Goal: Task Accomplishment & Management: Use online tool/utility

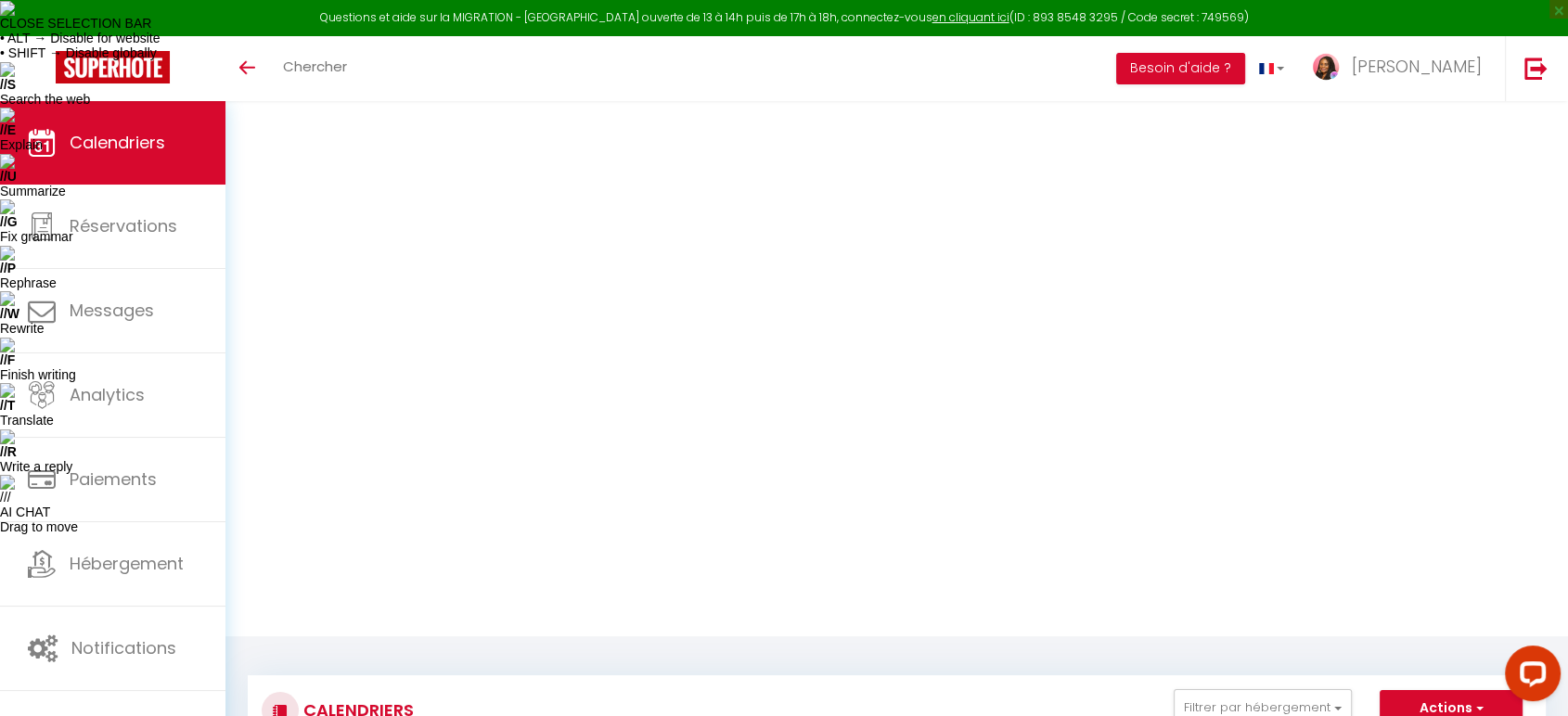
type input "87"
type input "[DATE]"
type input "Mer 13 Août 2025"
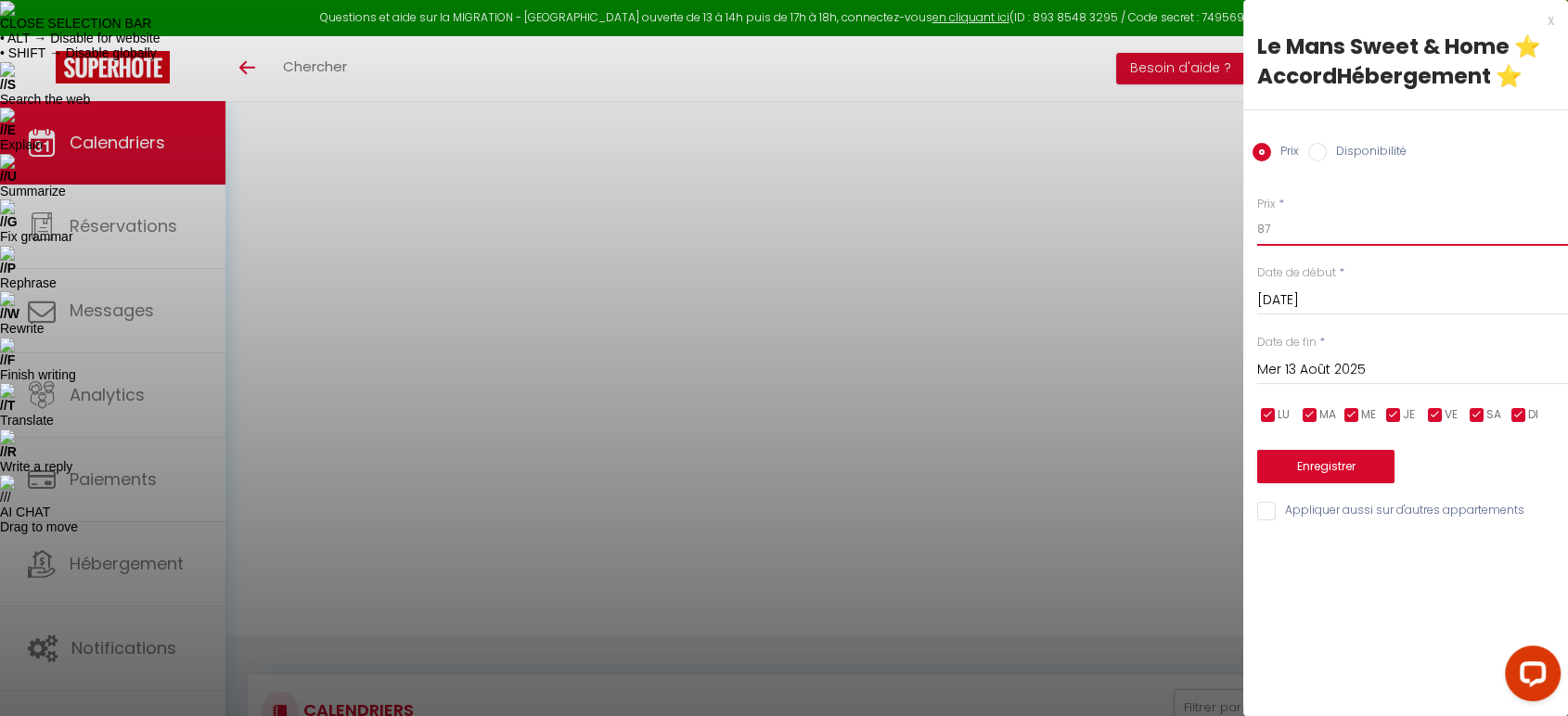
drag, startPoint x: 1267, startPoint y: 231, endPoint x: 1255, endPoint y: 231, distance: 12.0
click at [1255, 231] on div "Prix * 87 Statut * Disponible Indisponible Date de début * [DATE] < [DATE] > Di…" at bounding box center [1406, 347] width 325 height 350
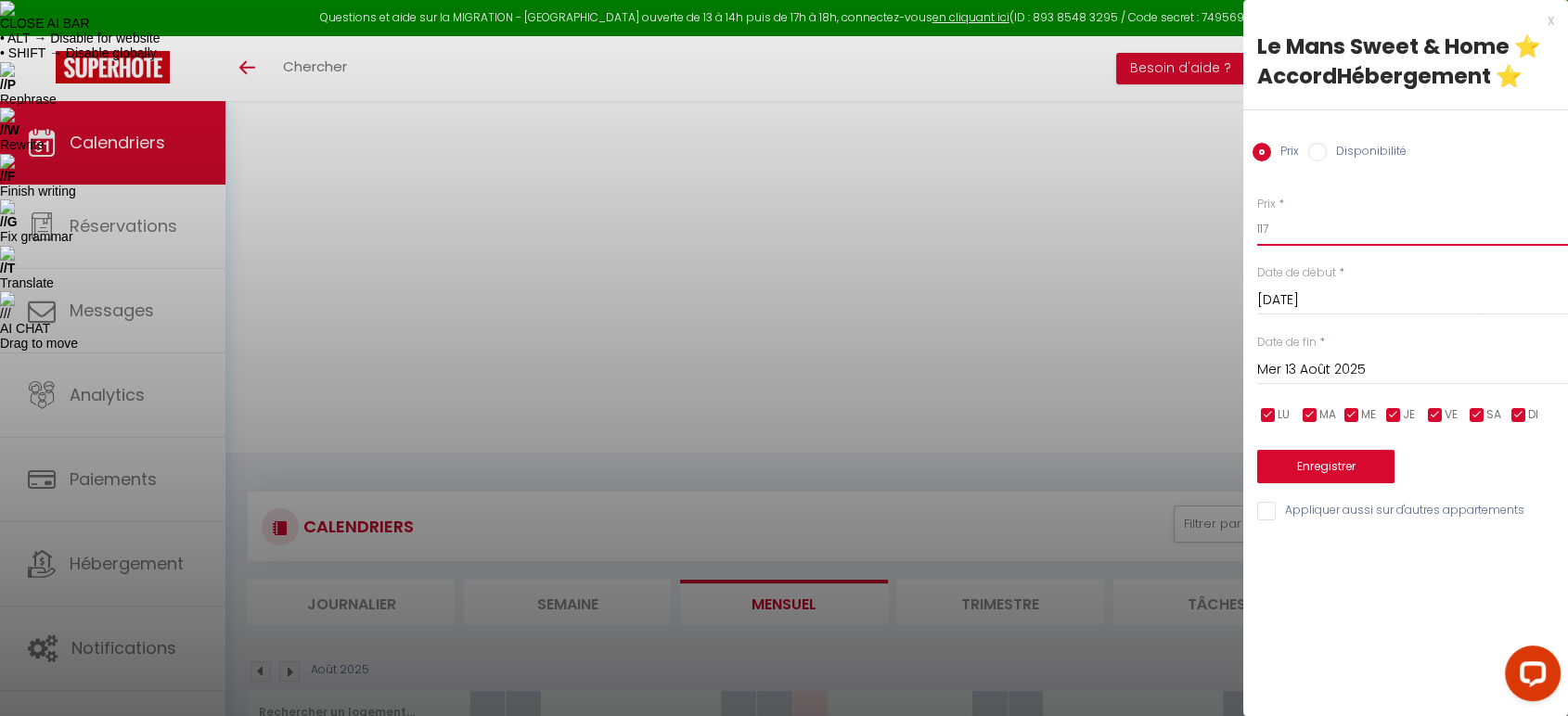
type input "117"
click at [1295, 373] on input "Mer 13 Août 2025" at bounding box center [1413, 370] width 311 height 24
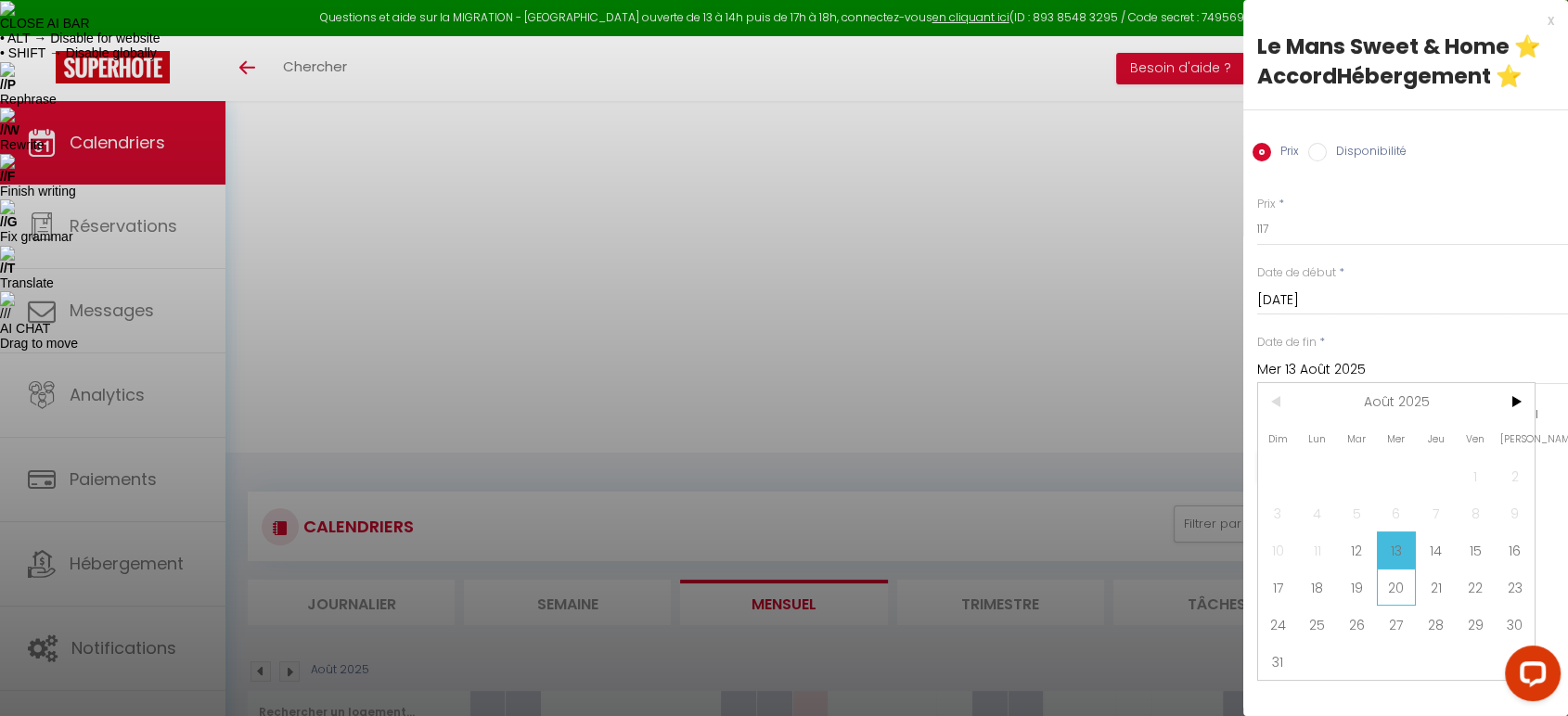
click at [1399, 586] on span "20" at bounding box center [1397, 586] width 40 height 37
type input "Mer 20 Août 2025"
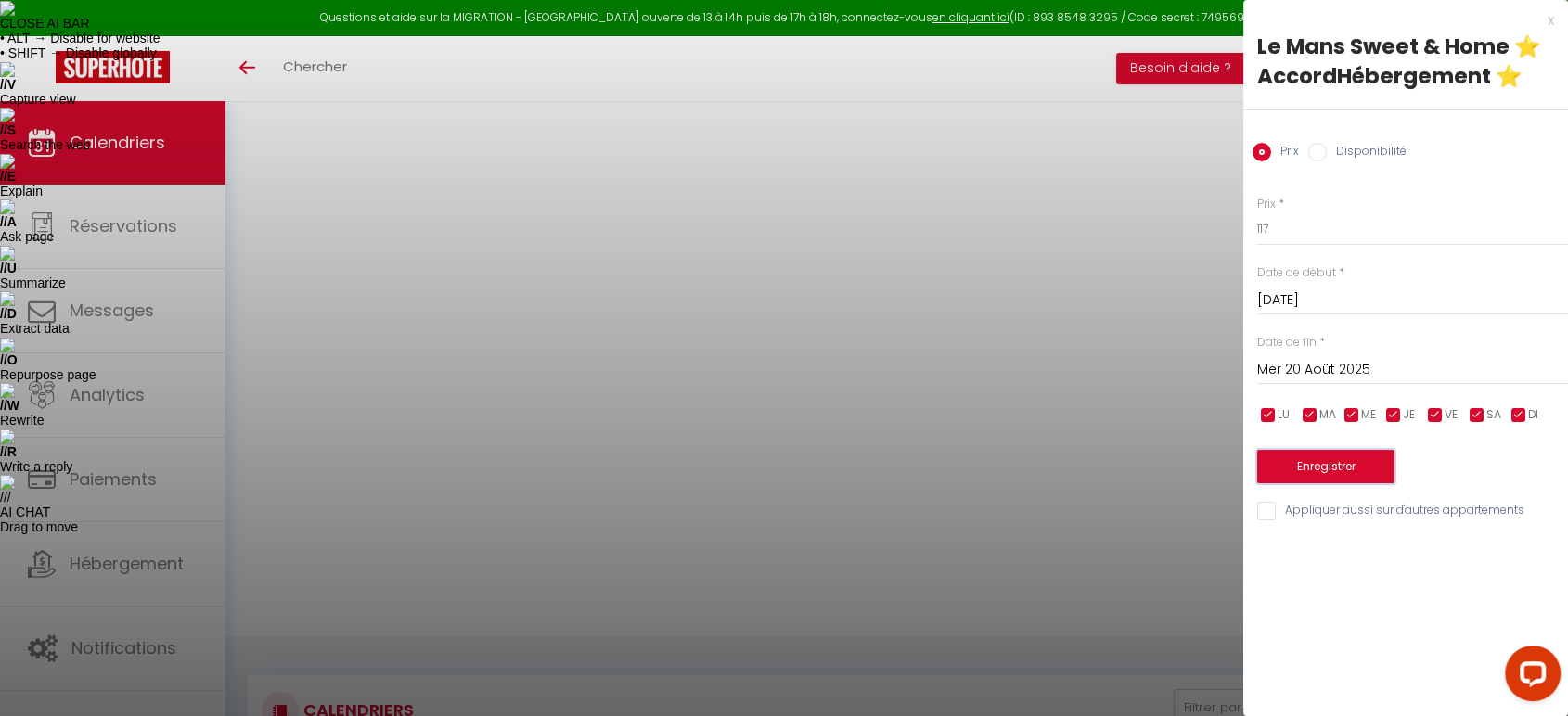
click at [1362, 465] on button "Enregistrer" at bounding box center [1326, 466] width 137 height 34
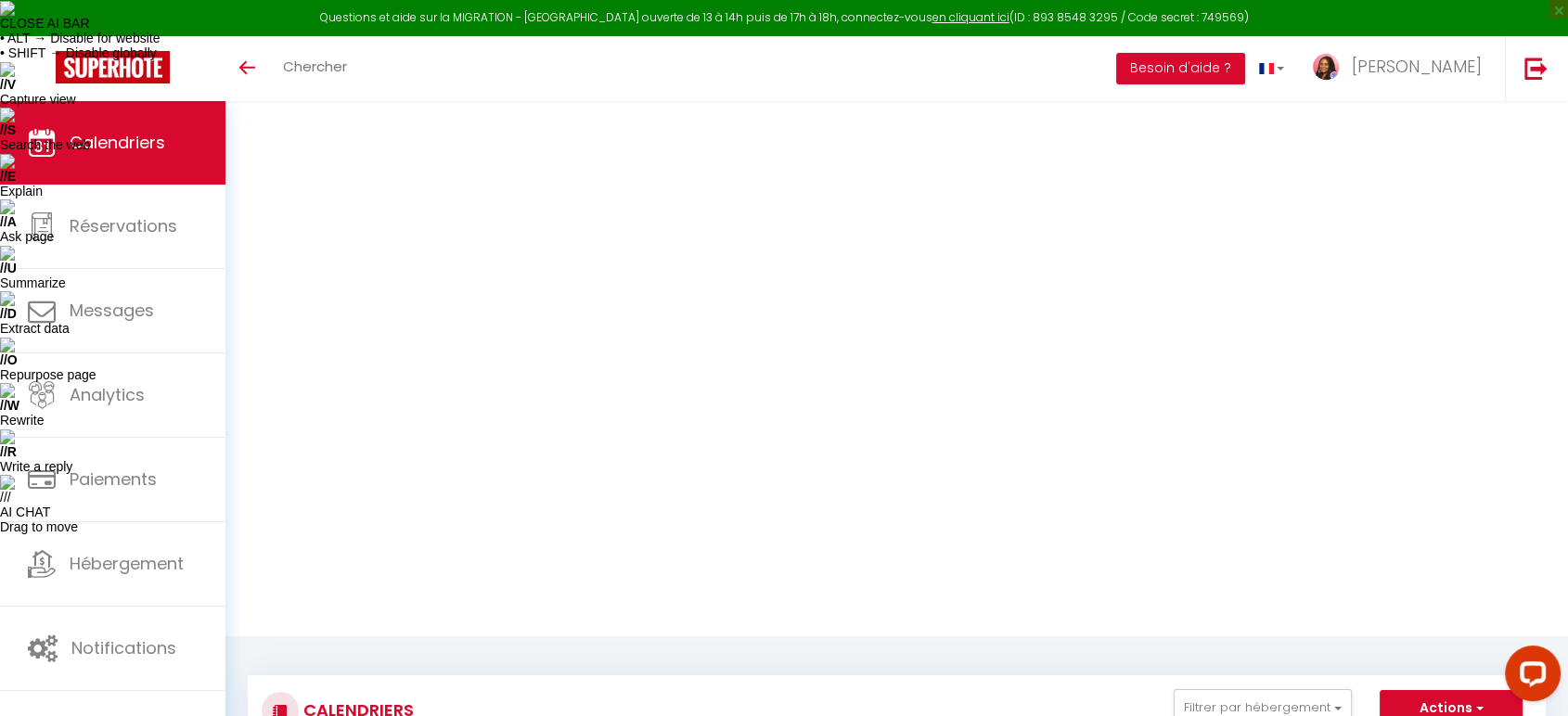
type input "117"
type input "[PERSON_NAME][DATE]"
type input "Dim 17 Août 2025"
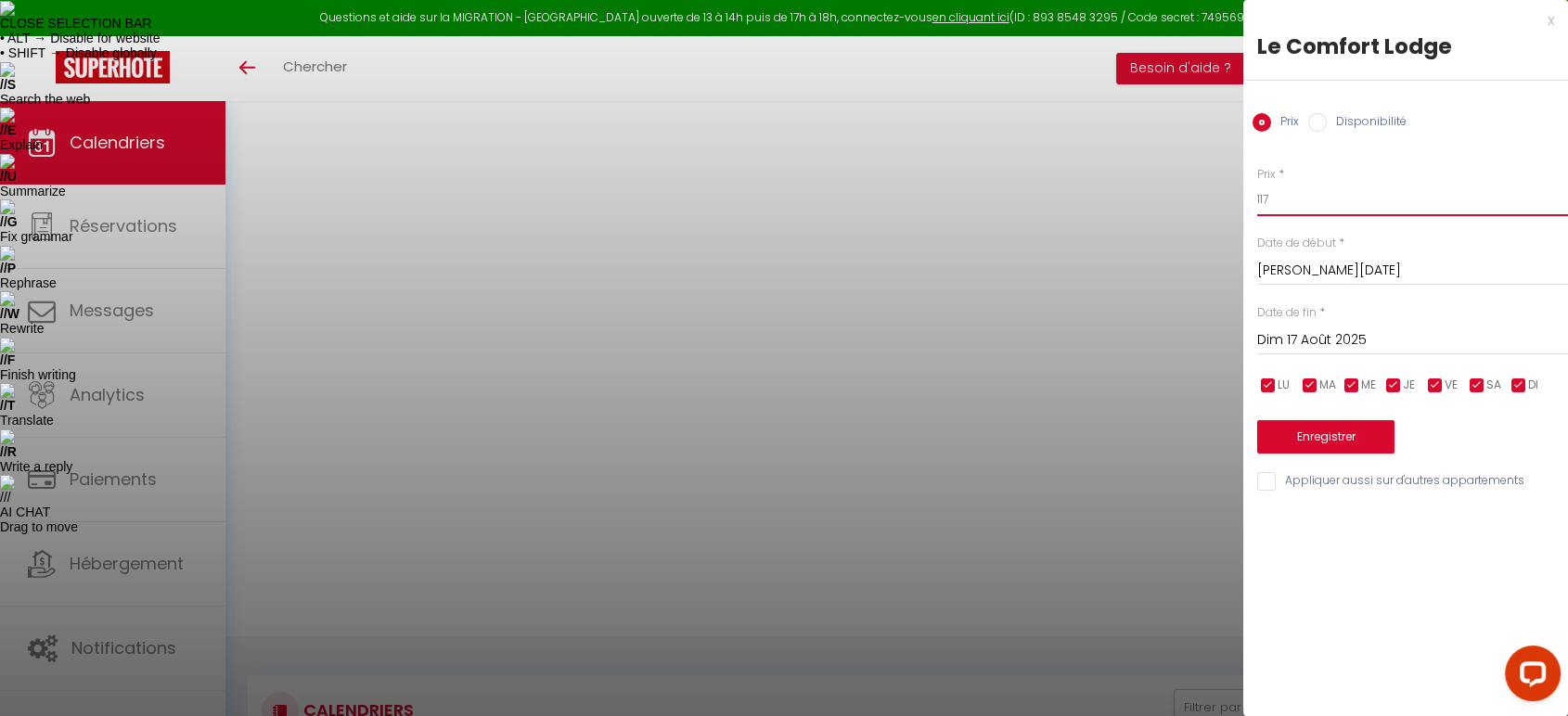
click at [1260, 197] on input "117" at bounding box center [1413, 199] width 311 height 34
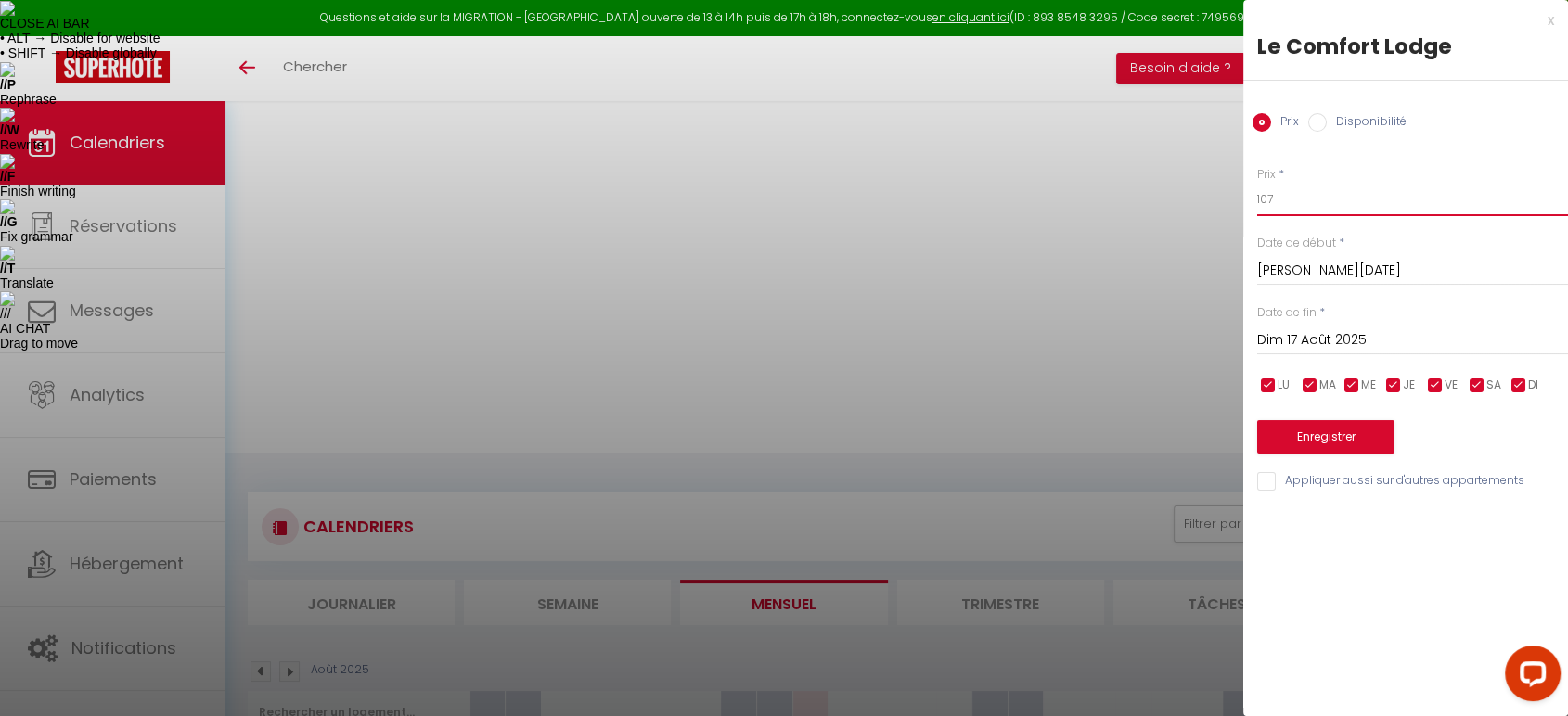
type input "107"
click at [1351, 431] on button "Enregistrer" at bounding box center [1326, 437] width 137 height 34
